Goal: Task Accomplishment & Management: Manage account settings

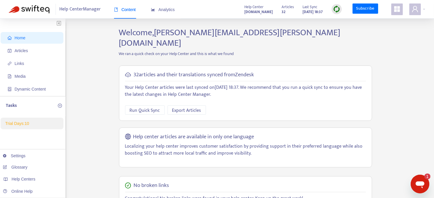
click at [417, 180] on icon "Open messaging window, 1 unread message" at bounding box center [420, 183] width 10 height 10
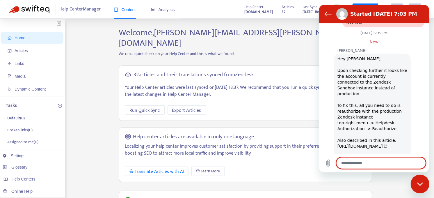
scroll to position [808, 0]
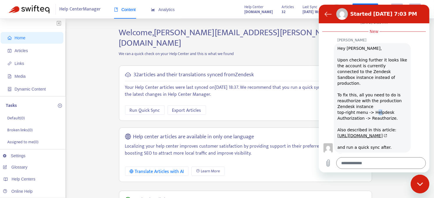
drag, startPoint x: 374, startPoint y: 83, endPoint x: 377, endPoint y: 83, distance: 3.8
click at [377, 83] on div "Hey Gajanan, Upon checking further it looks like the account is currently conne…" at bounding box center [372, 97] width 70 height 105
drag, startPoint x: 377, startPoint y: 83, endPoint x: 389, endPoint y: 89, distance: 13.0
click at [389, 89] on div "Hey Gajanan, Upon checking further it looks like the account is currently conne…" at bounding box center [372, 97] width 70 height 105
drag, startPoint x: 389, startPoint y: 89, endPoint x: 346, endPoint y: 101, distance: 45.0
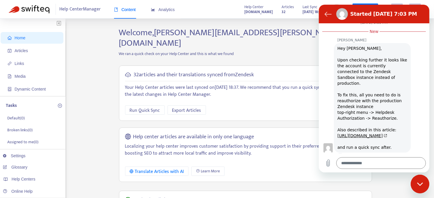
click at [346, 101] on div "Hey Gajanan, Upon checking further it looks like the account is currently conne…" at bounding box center [372, 97] width 70 height 105
drag, startPoint x: 336, startPoint y: 101, endPoint x: 379, endPoint y: 99, distance: 42.5
click at [379, 99] on div "Byron Taroc says: Hey Gajanan, Upon checking further it looks like the account …" at bounding box center [372, 97] width 77 height 109
drag, startPoint x: 379, startPoint y: 99, endPoint x: 388, endPoint y: 99, distance: 9.3
click at [388, 99] on div "Hey Gajanan, Upon checking further it looks like the account is currently conne…" at bounding box center [372, 97] width 70 height 105
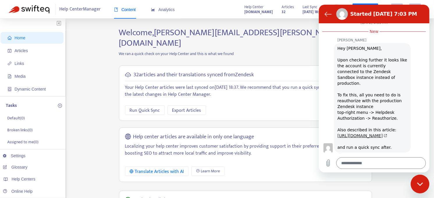
click at [358, 133] on link "https://support.swifteq.com/hc/en-us/articles/21959791575569-Reauthorizing-or-D…" at bounding box center [362, 135] width 50 height 5
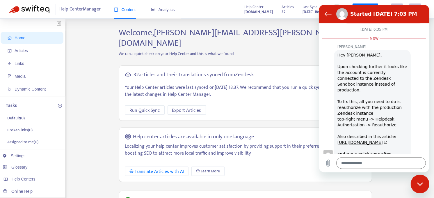
scroll to position [801, 0]
click at [309, 51] on p "We ran a quick check on your Help Center and this is what we found" at bounding box center [246, 54] width 262 height 6
click at [325, 10] on icon "Back to the conversation list" at bounding box center [327, 13] width 7 height 7
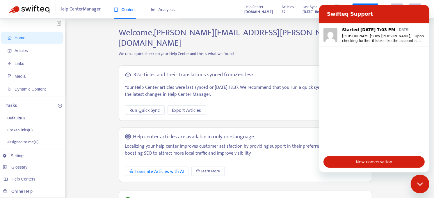
click at [284, 22] on div "Home Articles Links Media Dynamic Content Tasks Default ( 0 ) Broken links ( 0 …" at bounding box center [217, 193] width 434 height 349
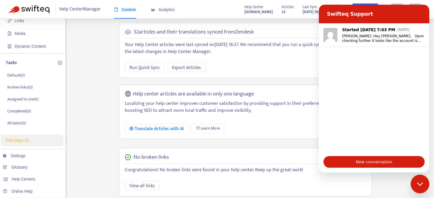
scroll to position [0, 0]
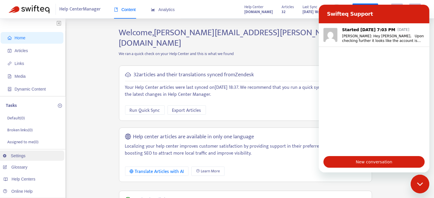
click at [14, 155] on link "Settings" at bounding box center [14, 155] width 23 height 5
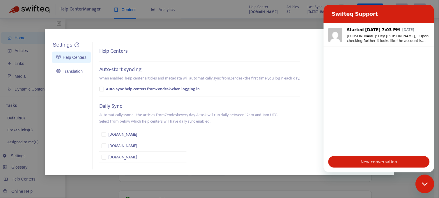
click at [204, 21] on div "Settings Help Centers Translation Settings Help Centers Auto-start syncing When…" at bounding box center [219, 99] width 439 height 198
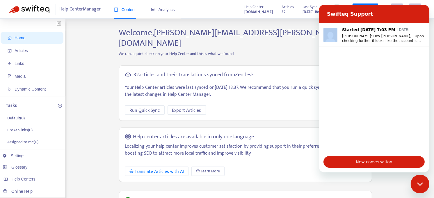
drag, startPoint x: 376, startPoint y: 14, endPoint x: 324, endPoint y: 58, distance: 68.5
click at [324, 58] on div "Swifteq Support Started Sep 10 at 7:03 PM Sep 12 Byron Taroc: Hey Gajanan, Upon…" at bounding box center [374, 89] width 111 height 168
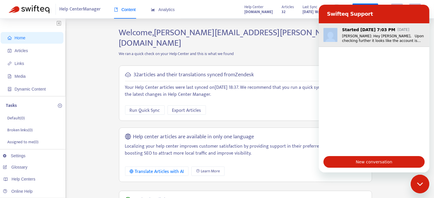
click at [370, 40] on p "Byron Taroc: Hey Gajanan, Upon checking further it looks like the account is cu…" at bounding box center [383, 38] width 83 height 9
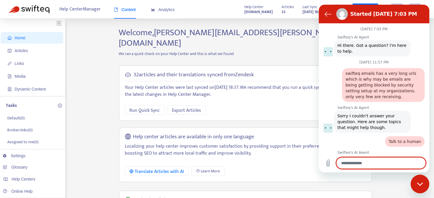
scroll to position [804, 0]
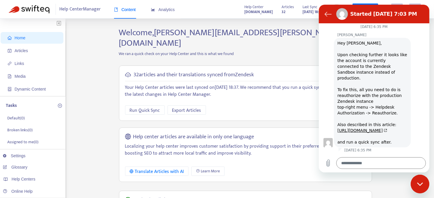
click at [102, 55] on div "Home Articles Links Media Dynamic Content Tasks Default ( 0 ) Broken links ( 0 …" at bounding box center [217, 197] width 417 height 340
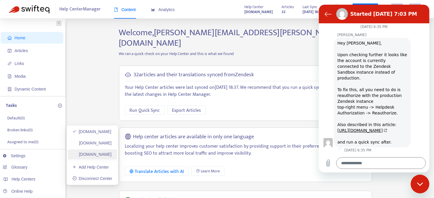
click at [93, 154] on link "instaremconsumer.zendesk.com" at bounding box center [91, 154] width 39 height 5
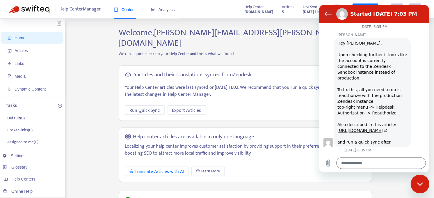
click at [329, 12] on icon "Back to the conversation list" at bounding box center [327, 13] width 7 height 7
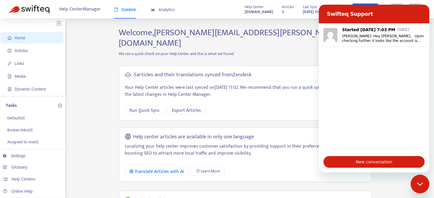
click at [275, 33] on h2 "Welcome, gajanan.pund@nium.com" at bounding box center [246, 37] width 262 height 21
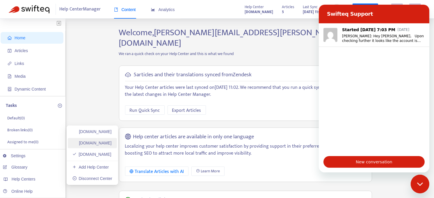
click at [80, 143] on link "biz-instarem.zendesk.com" at bounding box center [91, 143] width 39 height 5
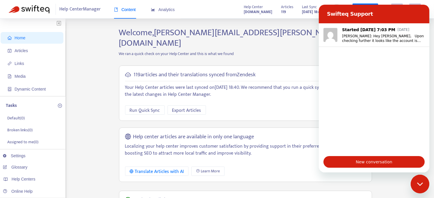
click at [273, 48] on div "Welcome, gajanan.pund@nium.com We ran a quick check on your Help Center and thi…" at bounding box center [246, 197] width 262 height 340
click at [176, 107] on span "Export Articles" at bounding box center [186, 110] width 29 height 7
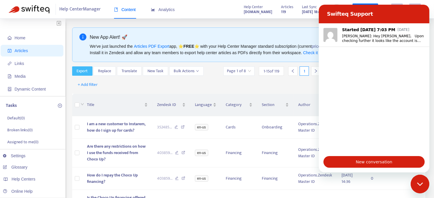
click at [86, 74] on span "Export" at bounding box center [82, 71] width 11 height 6
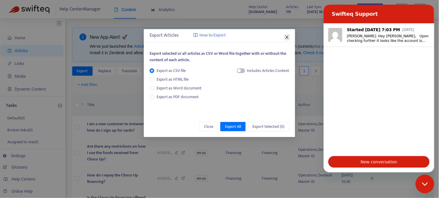
click at [284, 37] on span "Close" at bounding box center [287, 37] width 6 height 5
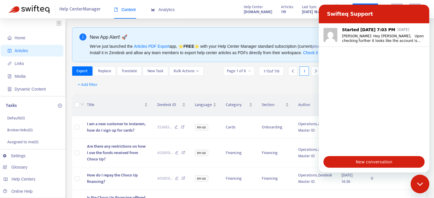
click at [417, 186] on div "Close messaging window" at bounding box center [419, 183] width 17 height 17
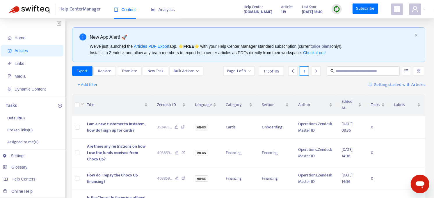
click at [426, 8] on div "Help Center Manager Content Analytics Help Center biz-instarem.zendesk.com Arti…" at bounding box center [217, 9] width 434 height 19
click at [424, 9] on div at bounding box center [417, 9] width 16 height 12
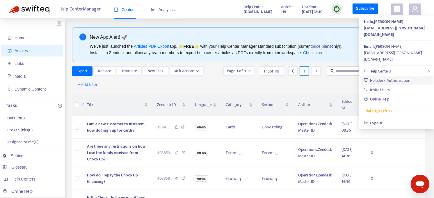
click at [393, 77] on link "Helpdesk Authorization" at bounding box center [387, 80] width 47 height 7
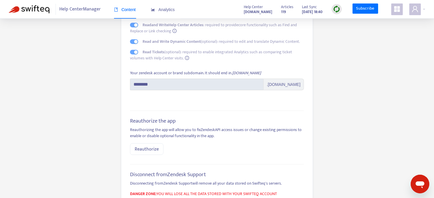
scroll to position [45, 0]
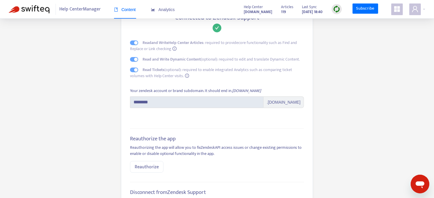
click at [278, 104] on span ".[DOMAIN_NAME]" at bounding box center [284, 102] width 40 height 12
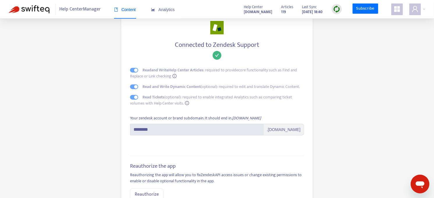
scroll to position [0, 0]
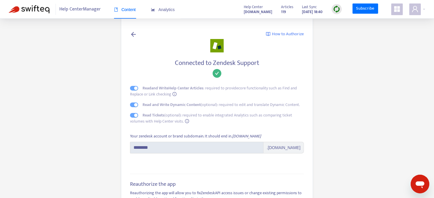
click at [282, 36] on span "How to Authorize" at bounding box center [288, 34] width 32 height 7
click at [133, 33] on icon at bounding box center [133, 34] width 7 height 7
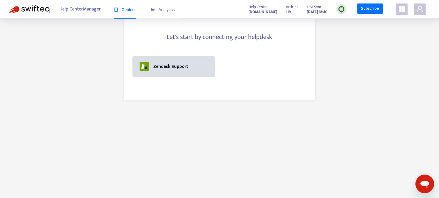
click at [176, 64] on div "Zendesk Support" at bounding box center [170, 66] width 35 height 7
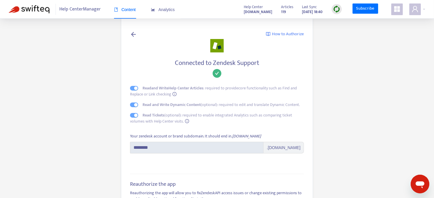
click at [139, 34] on div "How to Authorize" at bounding box center [217, 35] width 174 height 8
click at [134, 33] on icon at bounding box center [133, 34] width 7 height 7
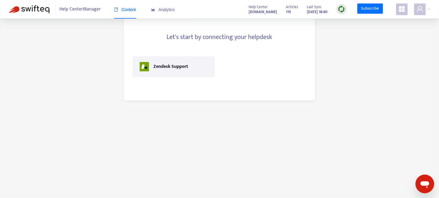
click at [259, 50] on div "Let's start by connecting your helpdesk Zendesk Support" at bounding box center [219, 58] width 192 height 85
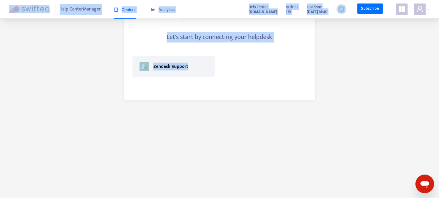
click at [260, 50] on div "Let's start by connecting your helpdesk Zendesk Support" at bounding box center [219, 58] width 192 height 85
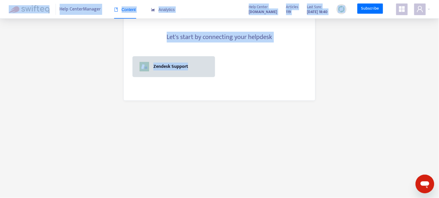
click at [196, 62] on div "Zendesk Support" at bounding box center [174, 66] width 68 height 9
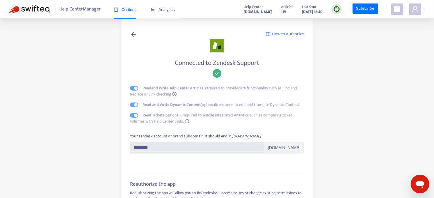
drag, startPoint x: 222, startPoint y: 145, endPoint x: 287, endPoint y: 144, distance: 65.2
click at [287, 144] on span ".[DOMAIN_NAME]" at bounding box center [284, 148] width 40 height 12
click at [282, 149] on span ".[DOMAIN_NAME]" at bounding box center [284, 148] width 40 height 12
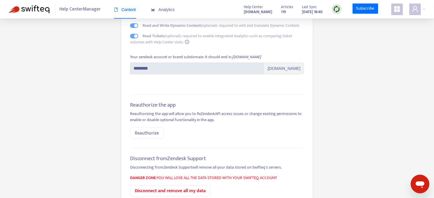
scroll to position [80, 0]
click at [144, 134] on span "Reauthorize" at bounding box center [147, 132] width 24 height 7
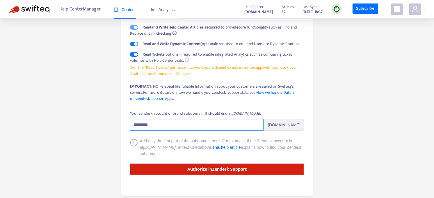
click at [173, 127] on input "********" at bounding box center [197, 125] width 134 height 12
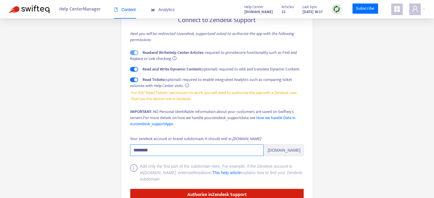
scroll to position [43, 0]
type input "********"
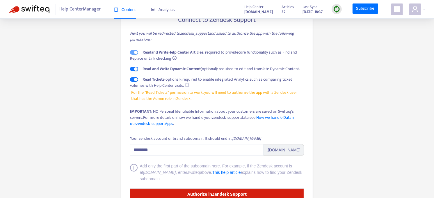
click at [258, 125] on div "IMPORTANT : NO Personal Identifiable Information about your customers are saved…" at bounding box center [217, 117] width 174 height 18
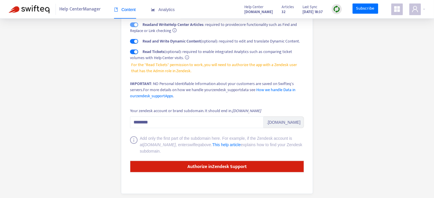
scroll to position [71, 0]
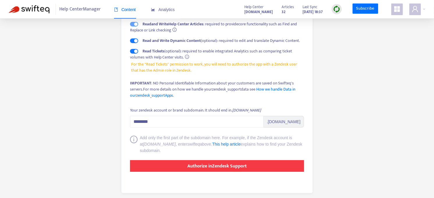
click at [224, 166] on strong "Authorize in Zendesk Support" at bounding box center [216, 166] width 59 height 8
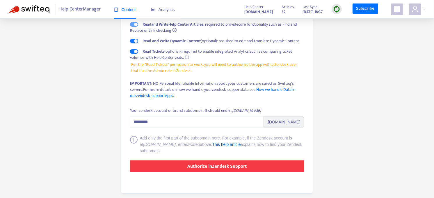
scroll to position [71, 0]
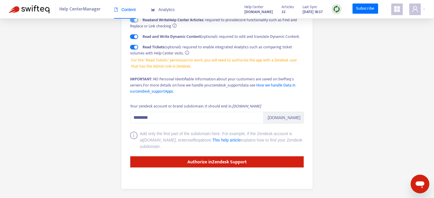
scroll to position [76, 0]
click at [70, 9] on span "Help Center Manager" at bounding box center [80, 9] width 41 height 11
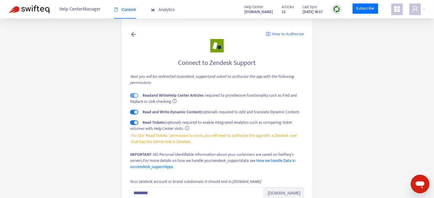
click at [131, 38] on link at bounding box center [133, 35] width 7 height 8
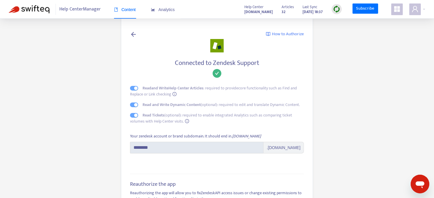
click at [79, 7] on span "Help Center Manager" at bounding box center [80, 9] width 41 height 11
click at [76, 10] on span "Help Center Manager" at bounding box center [80, 9] width 41 height 11
drag, startPoint x: 76, startPoint y: 10, endPoint x: 28, endPoint y: 10, distance: 48.3
click at [28, 10] on img at bounding box center [29, 9] width 41 height 8
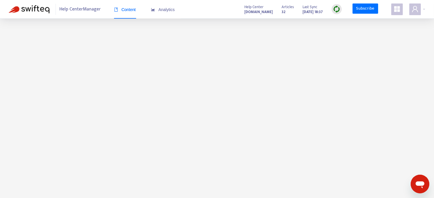
click at [80, 9] on span "Help Center Manager" at bounding box center [80, 9] width 41 height 11
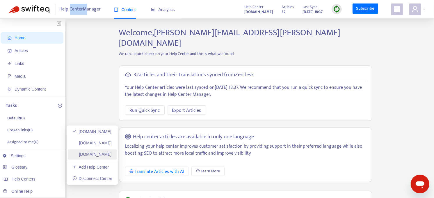
click at [96, 154] on link "instaremconsumer.zendesk.com" at bounding box center [91, 154] width 39 height 5
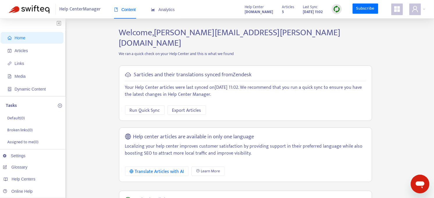
click at [287, 51] on p "We ran a quick check on your Help Center and this is what we found" at bounding box center [246, 54] width 262 height 6
click at [284, 51] on p "We ran a quick check on your Help Center and this is what we found" at bounding box center [246, 54] width 262 height 6
click at [335, 6] on img at bounding box center [336, 9] width 7 height 7
click at [344, 21] on link "Quick Sync" at bounding box center [349, 21] width 25 height 7
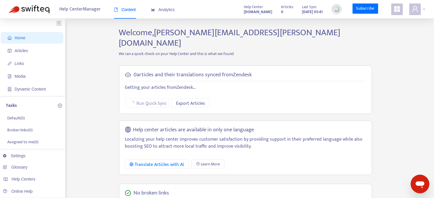
click at [423, 10] on div at bounding box center [417, 9] width 16 height 12
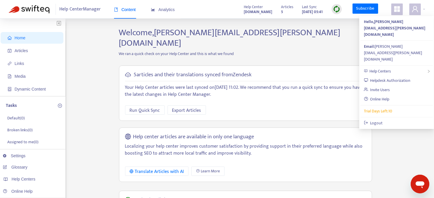
click at [296, 39] on div "Welcome, gajanan.pund@nium.com We ran a quick check on your Help Center and thi…" at bounding box center [246, 197] width 262 height 340
